Goal: Information Seeking & Learning: Learn about a topic

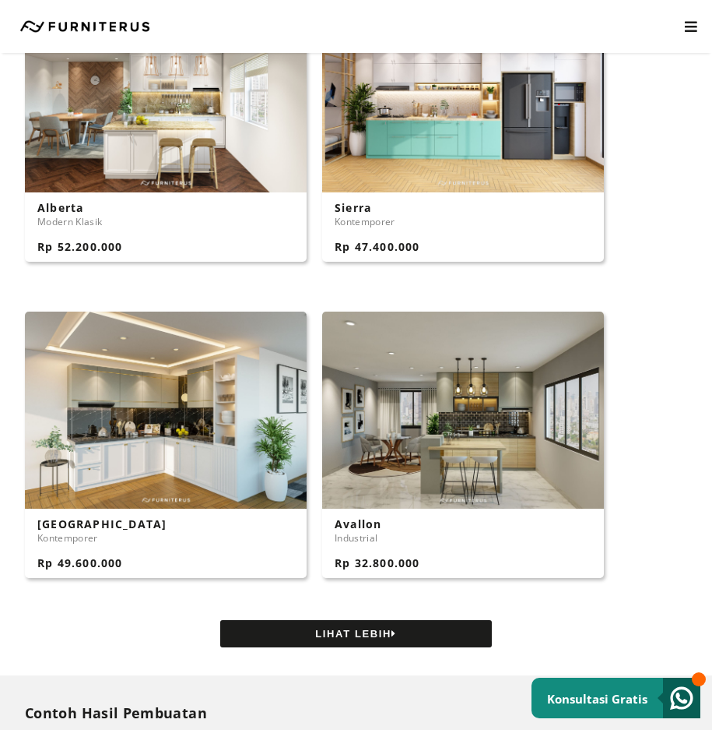
scroll to position [1401, 0]
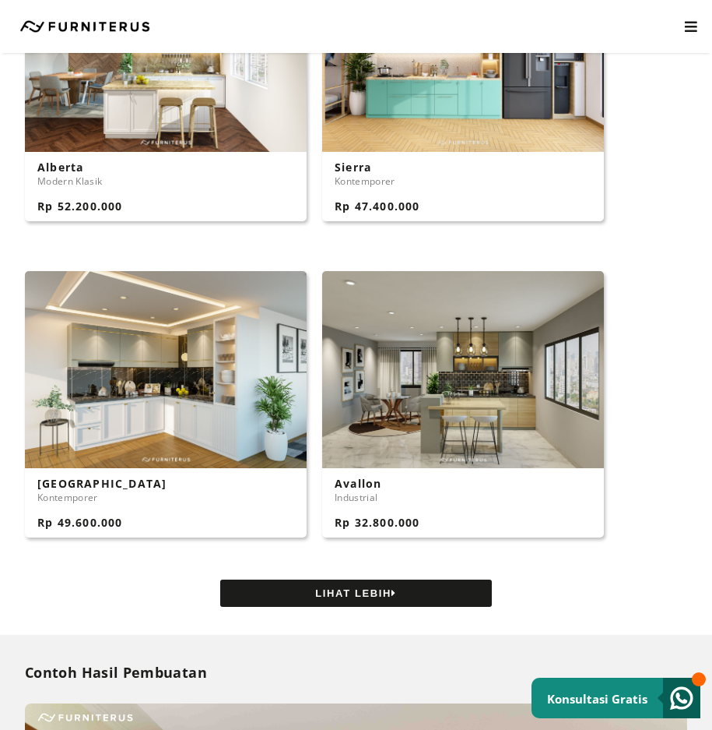
click at [437, 579] on button "LIHAT LEBIH" at bounding box center [356, 592] width 272 height 27
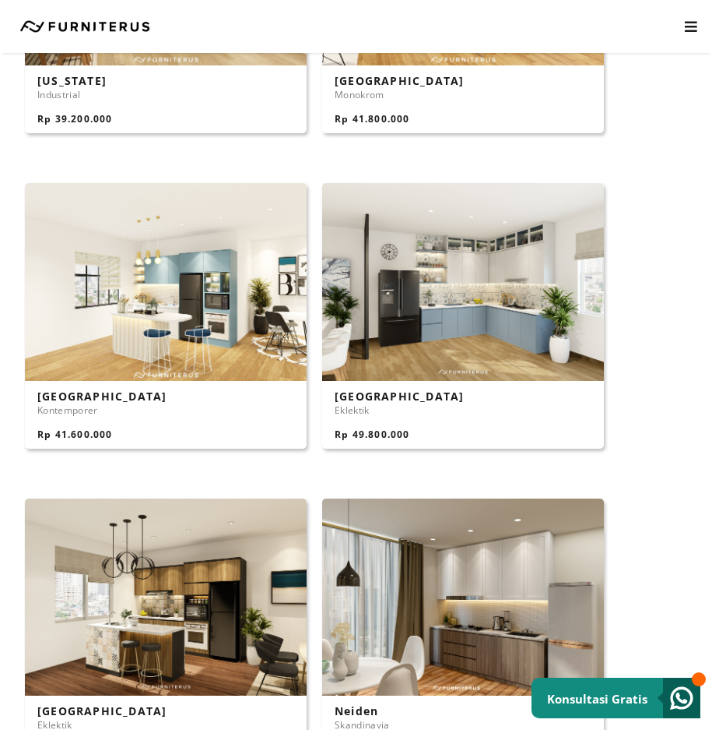
scroll to position [2258, 0]
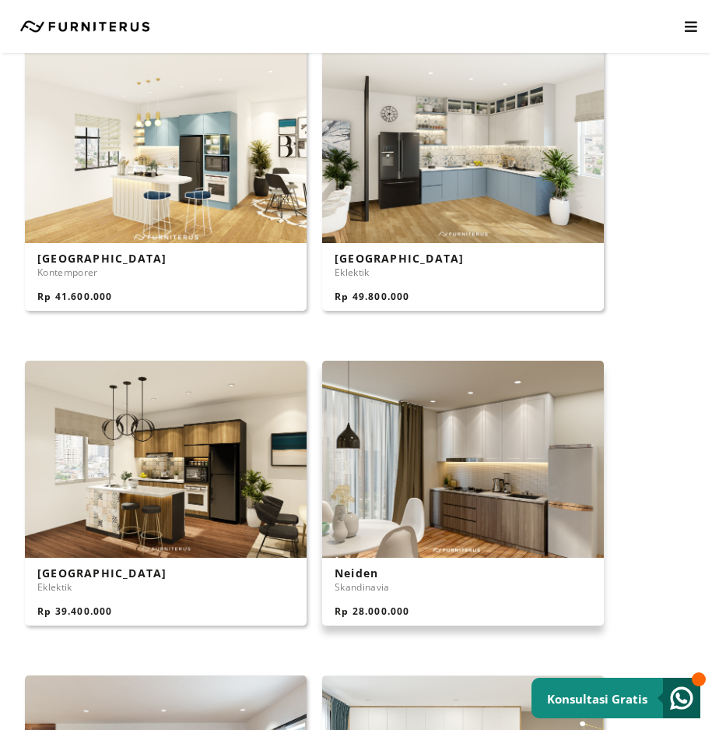
click at [525, 473] on img at bounding box center [463, 458] width 282 height 197
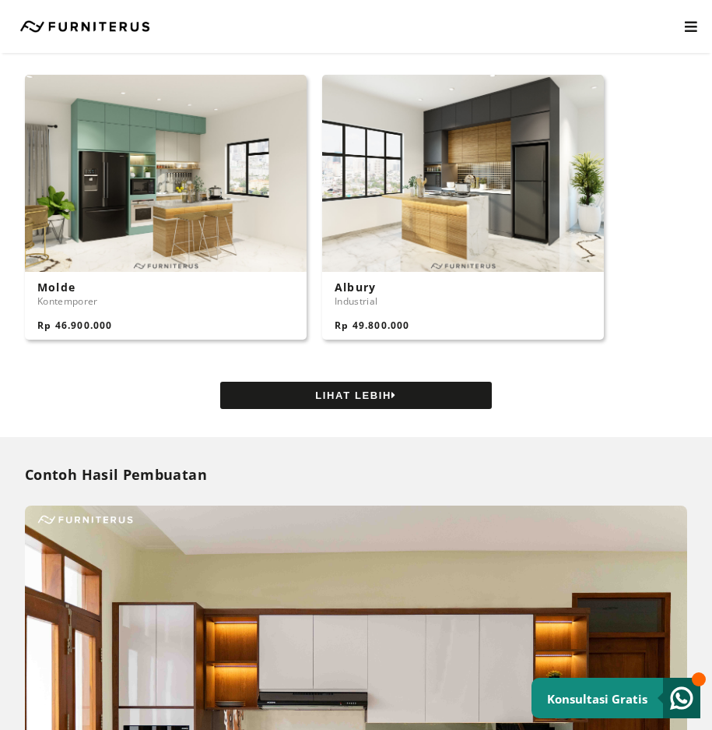
scroll to position [3192, 0]
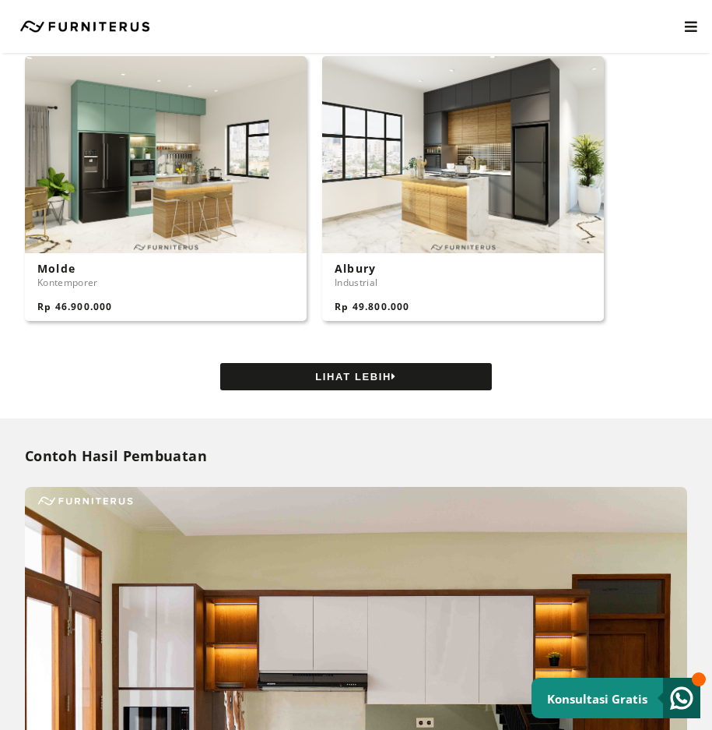
click at [419, 371] on button "LIHAT LEBIH" at bounding box center [356, 376] width 272 height 27
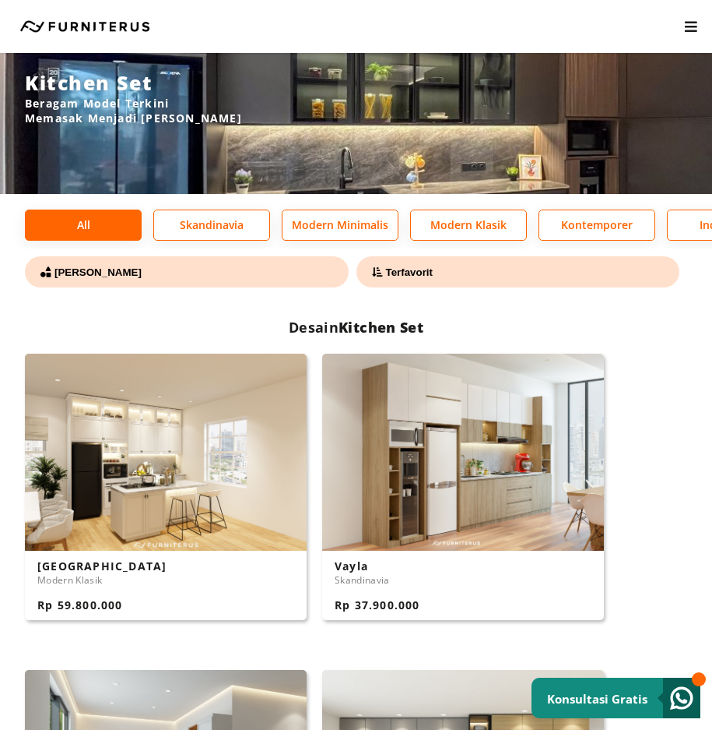
scroll to position [0, 0]
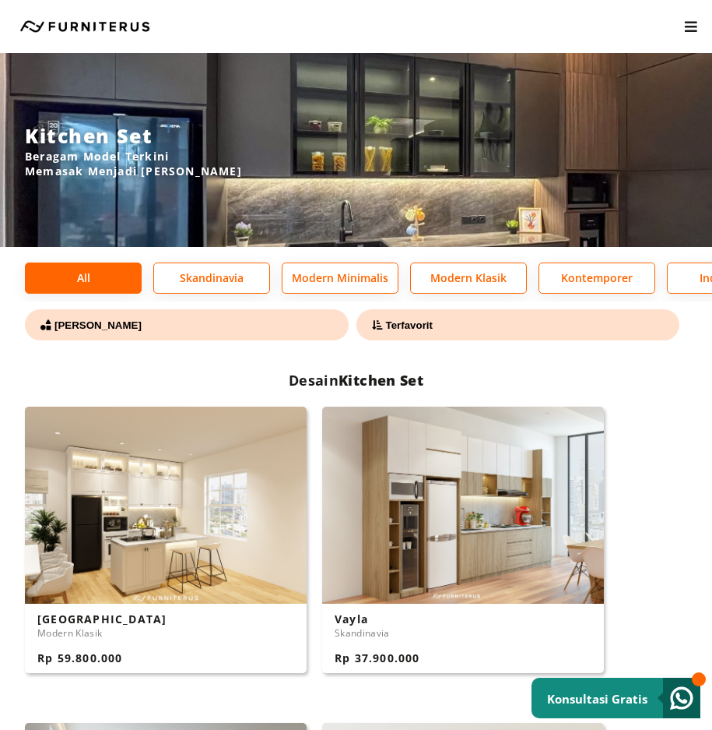
click at [529, 322] on button "Terfavorit" at bounding box center [519, 324] width 324 height 31
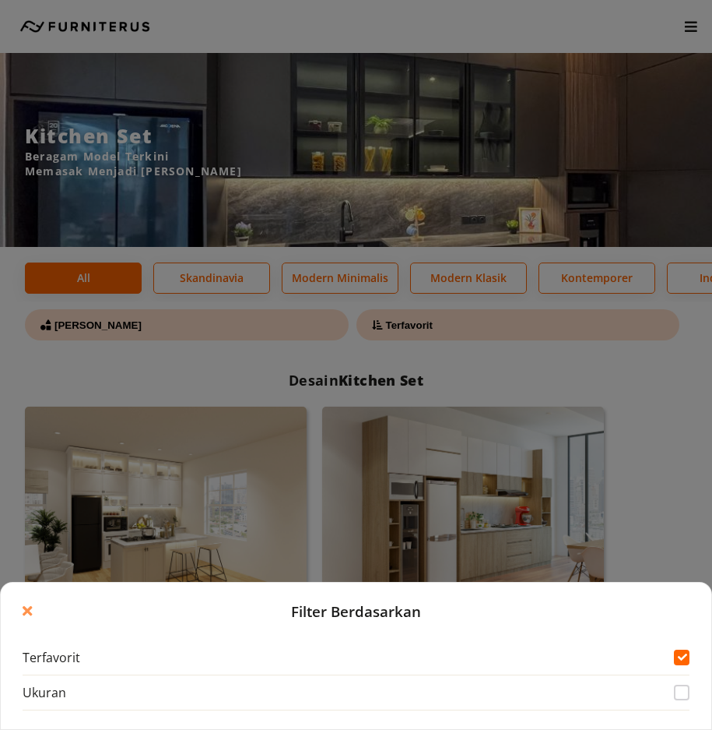
click at [666, 690] on link "Ukuran" at bounding box center [356, 692] width 667 height 35
click at [678, 690] on div at bounding box center [682, 692] width 16 height 16
click at [688, 665] on link "Terfavorit" at bounding box center [356, 657] width 667 height 35
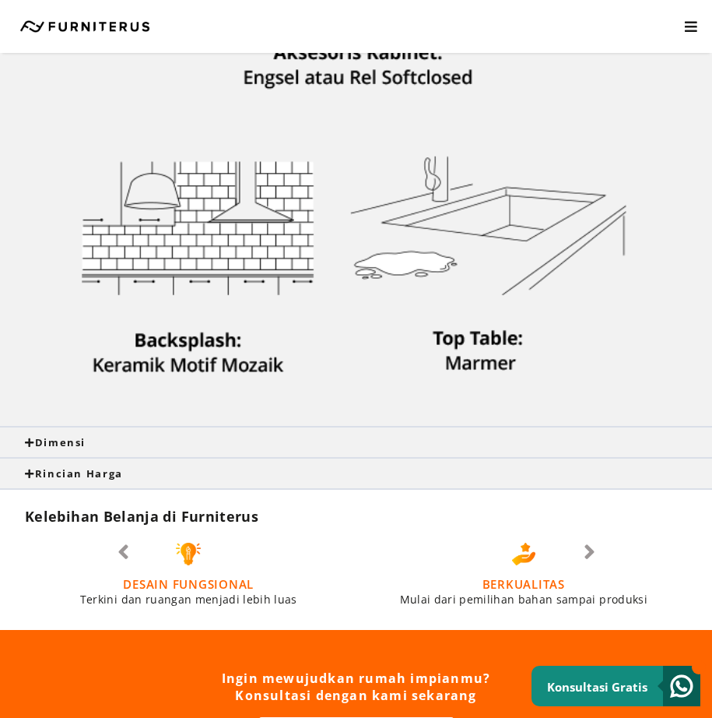
scroll to position [1324, 0]
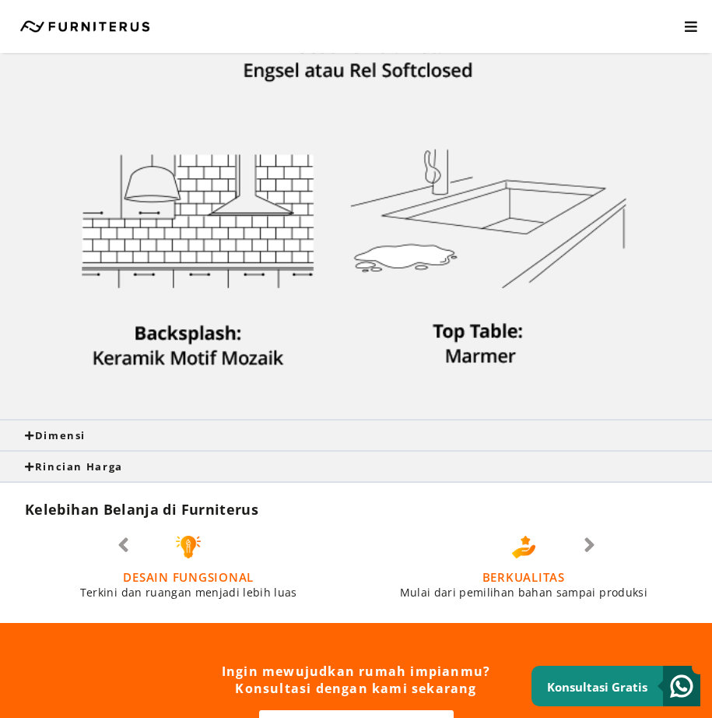
click at [97, 435] on div "Dimensi" at bounding box center [356, 435] width 663 height 14
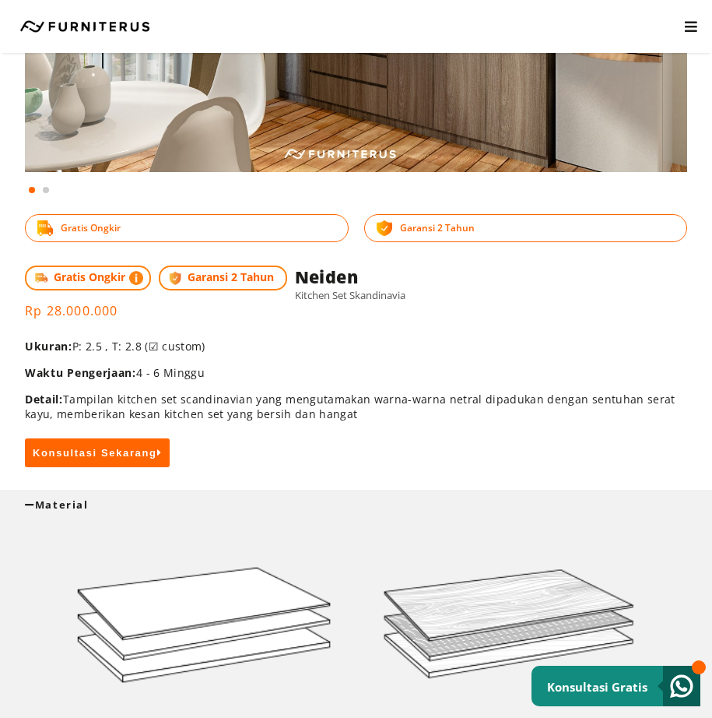
scroll to position [234, 0]
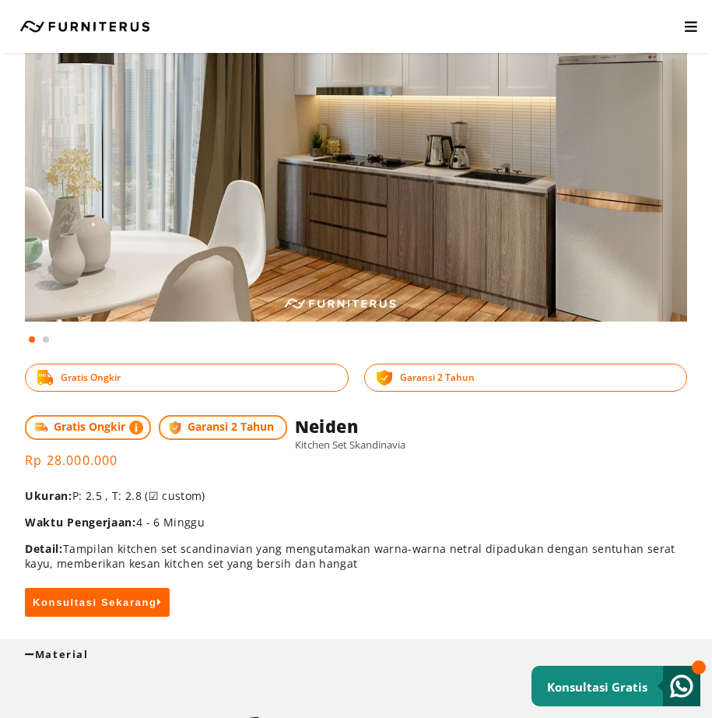
click at [47, 338] on span at bounding box center [46, 339] width 6 height 6
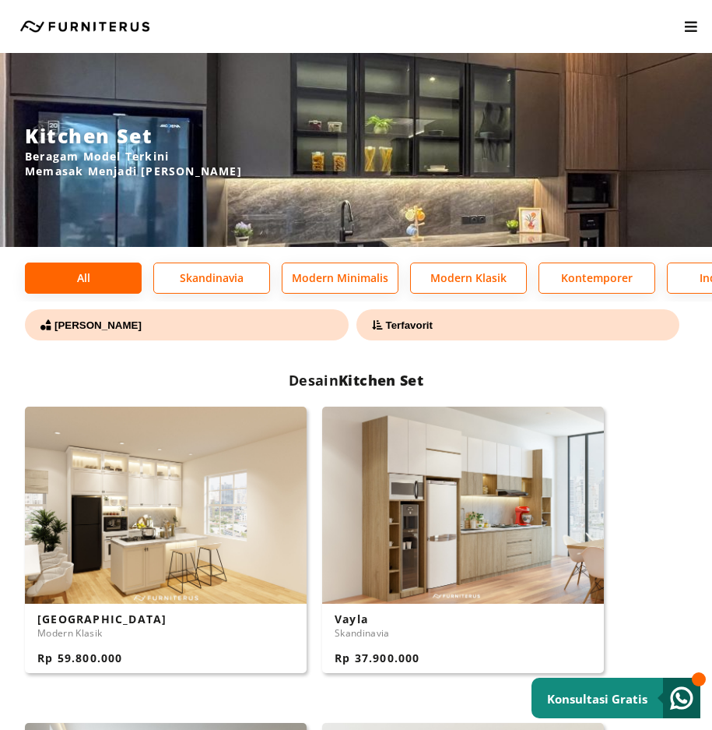
click at [437, 335] on button "Terfavorit" at bounding box center [519, 324] width 324 height 31
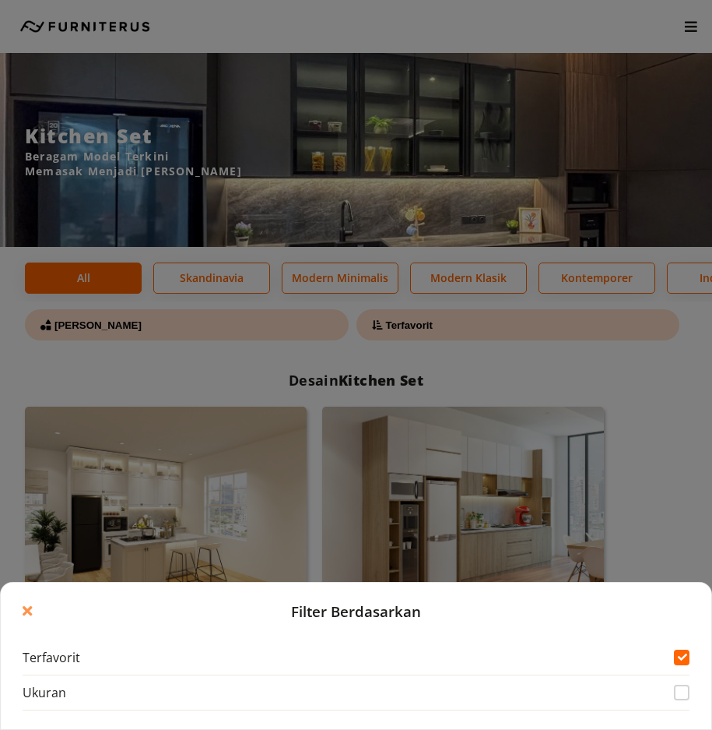
click at [679, 694] on div at bounding box center [682, 692] width 16 height 16
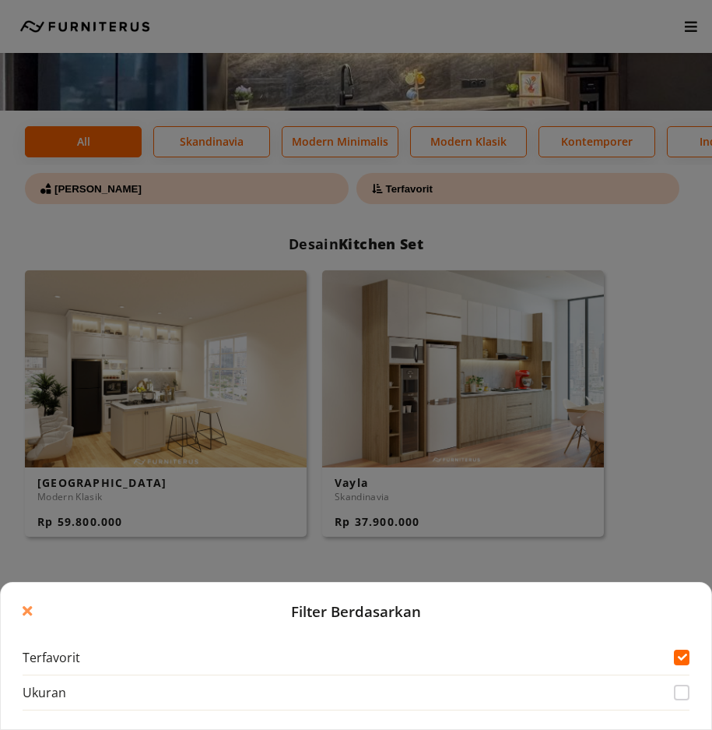
scroll to position [234, 0]
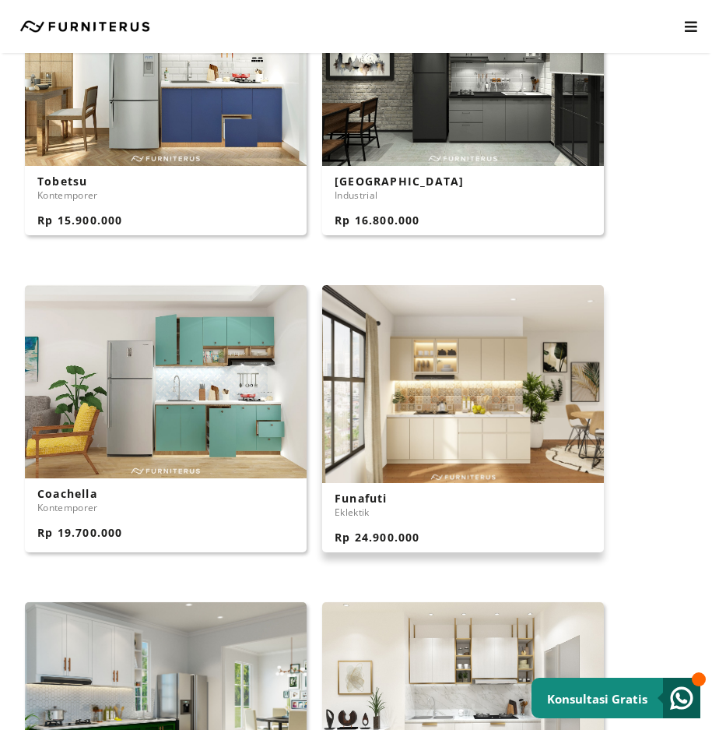
scroll to position [623, 0]
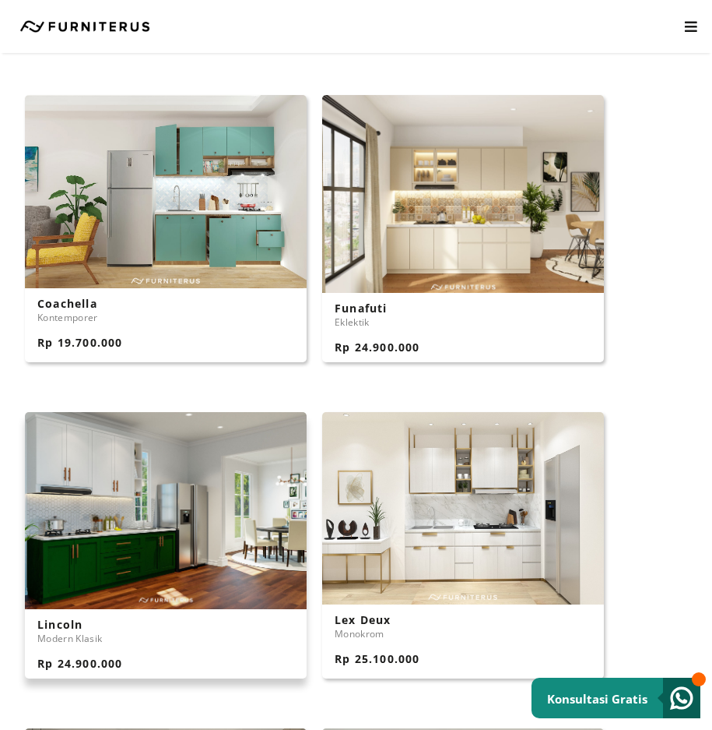
click at [168, 561] on img at bounding box center [166, 510] width 282 height 197
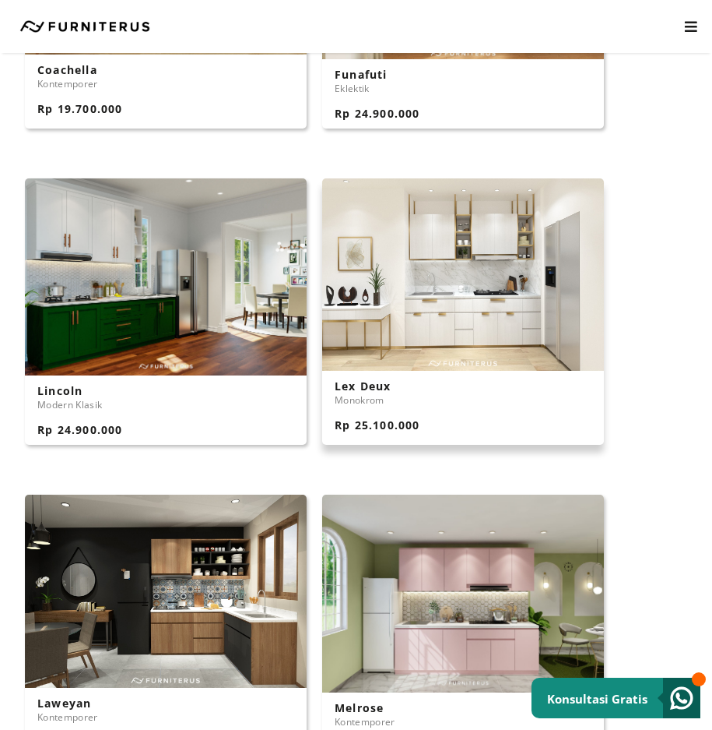
click at [453, 350] on img at bounding box center [463, 274] width 282 height 192
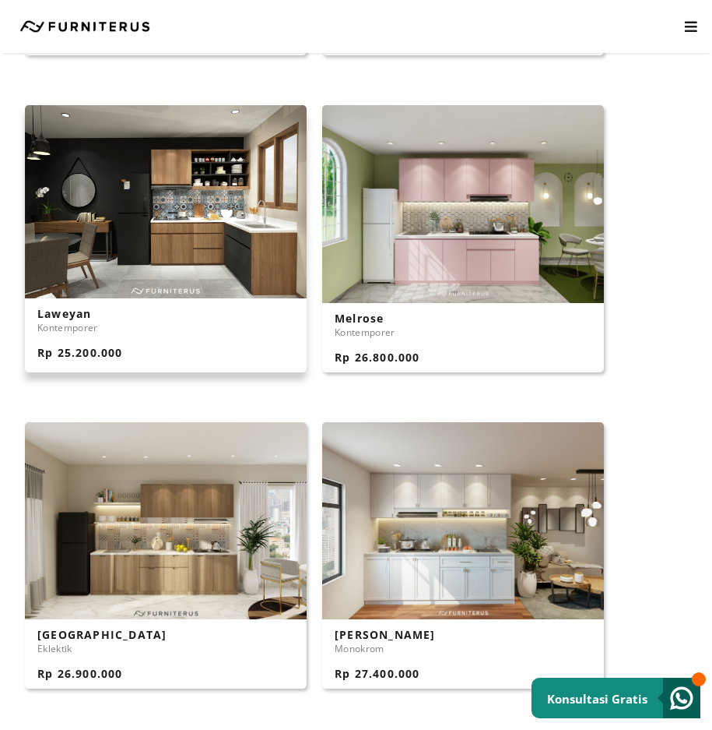
click at [199, 259] on img at bounding box center [166, 201] width 282 height 192
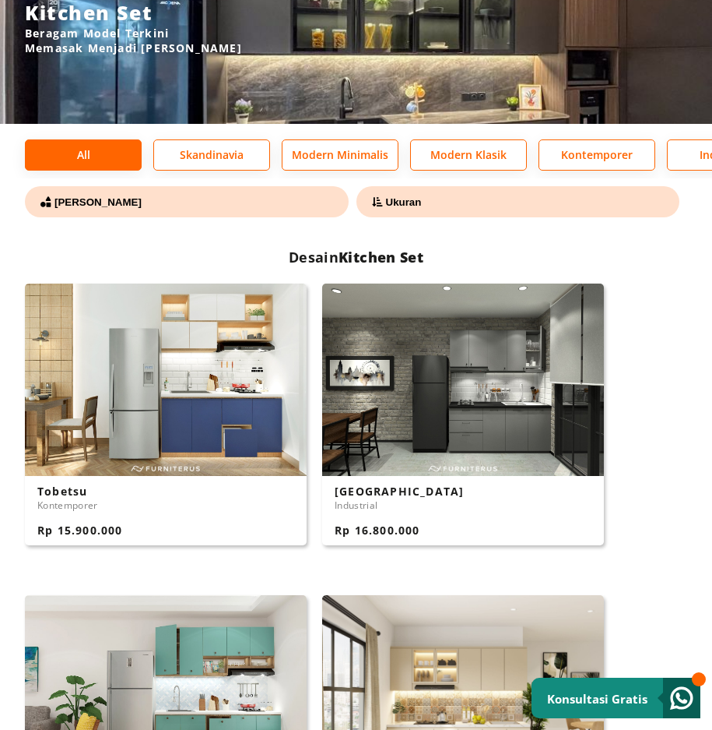
scroll to position [0, 0]
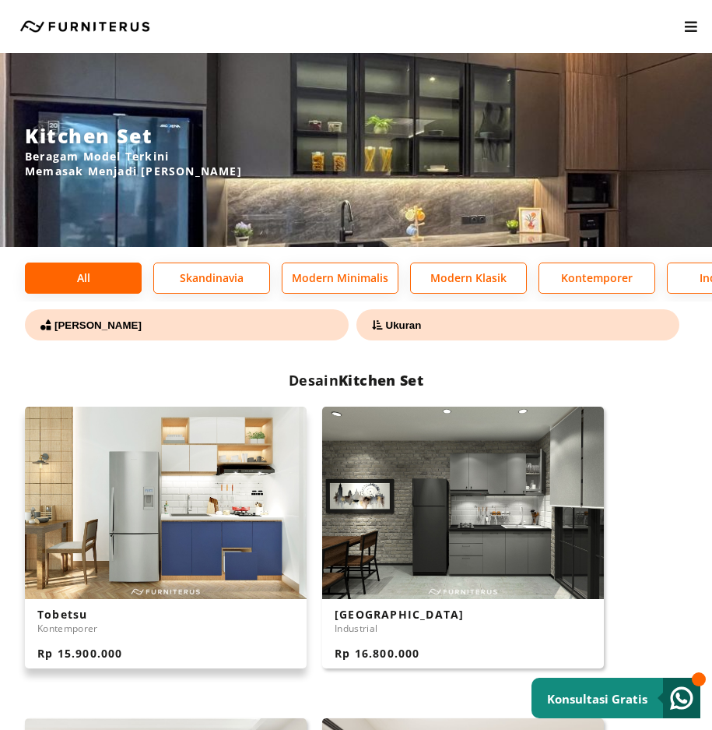
click at [162, 516] on img at bounding box center [166, 502] width 282 height 192
